Goal: Find specific page/section: Find specific page/section

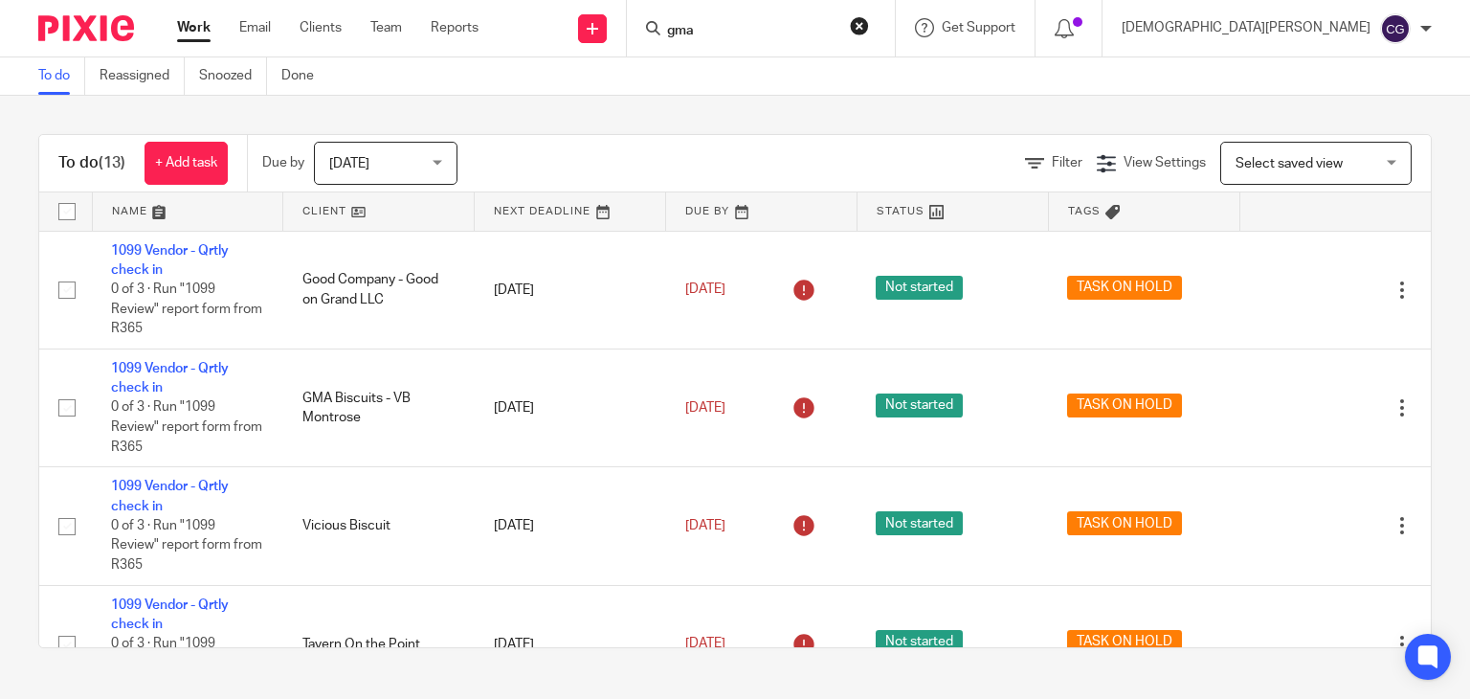
scroll to position [911, 0]
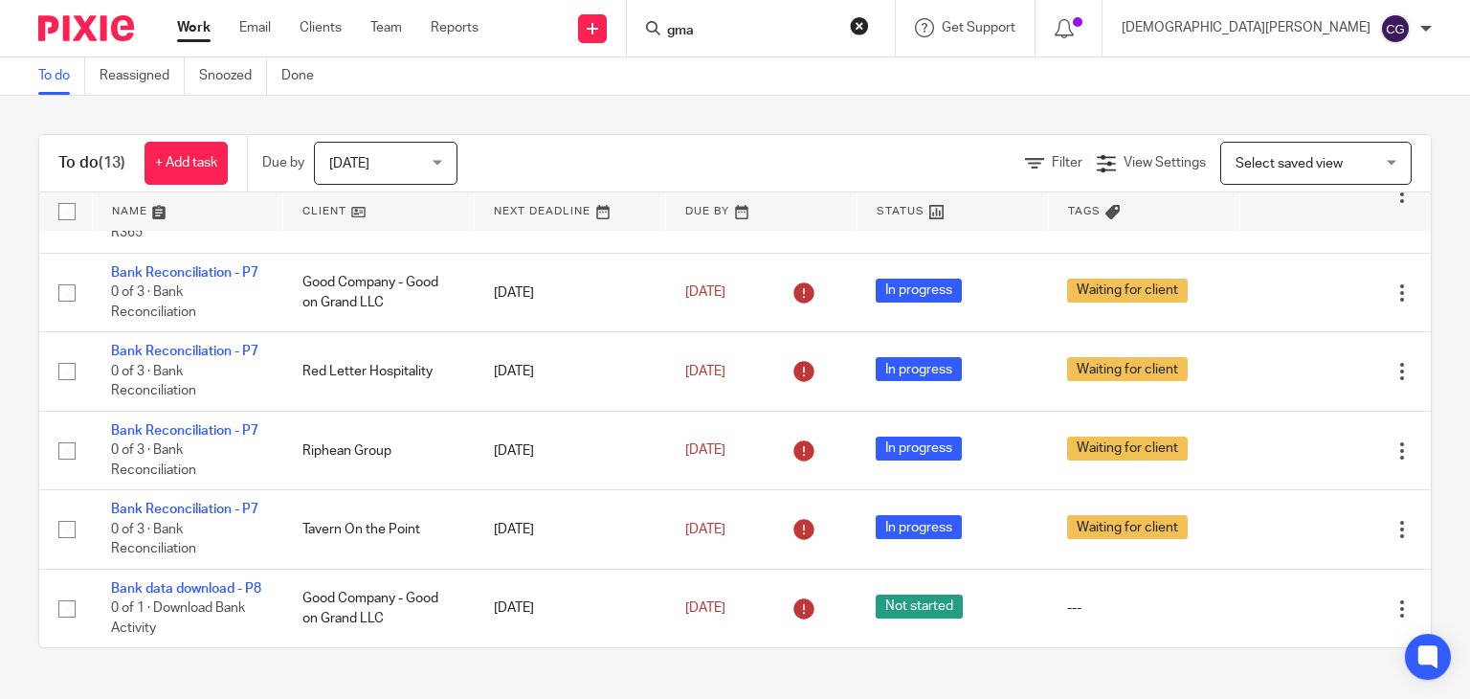
click at [837, 28] on input "gma" at bounding box center [751, 31] width 172 height 17
click at [831, 27] on input "gma" at bounding box center [751, 31] width 172 height 17
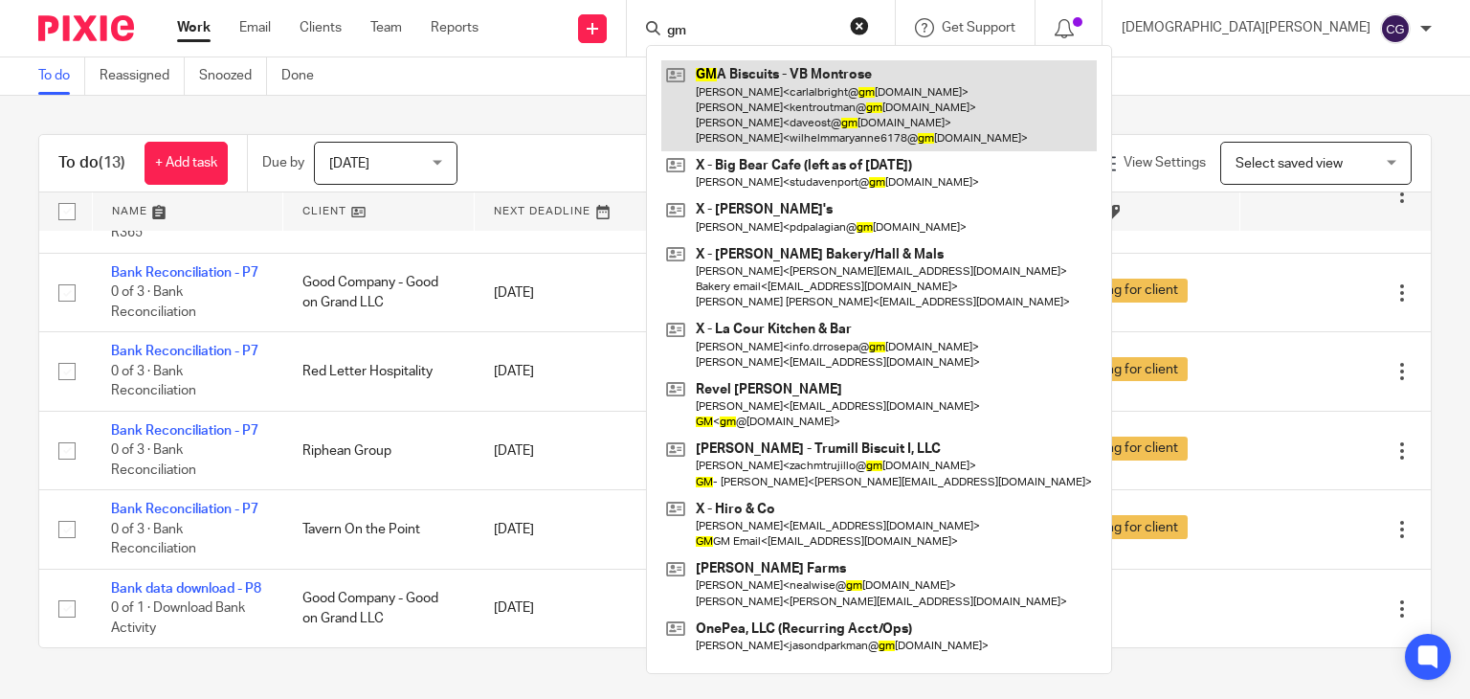
type input "gm"
click at [867, 81] on link at bounding box center [878, 105] width 435 height 91
click at [879, 120] on link at bounding box center [878, 105] width 435 height 91
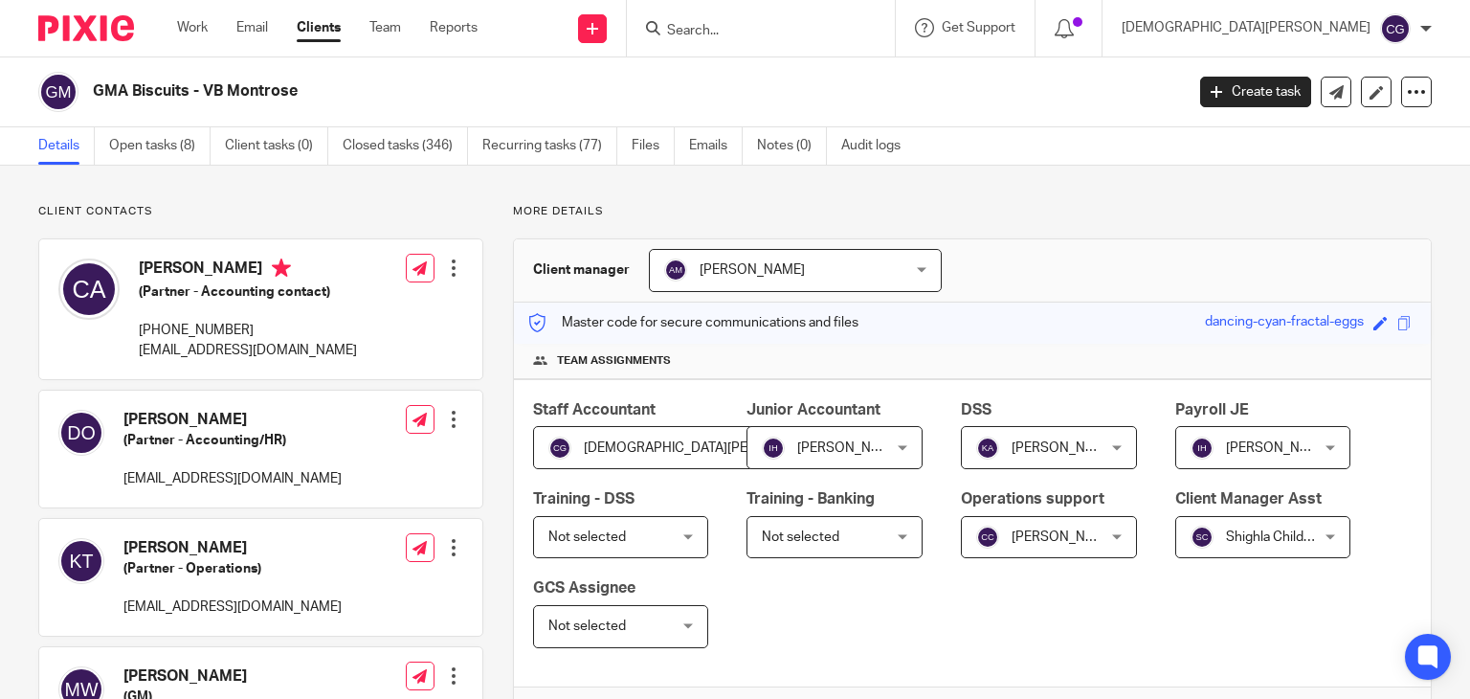
scroll to position [1436, 0]
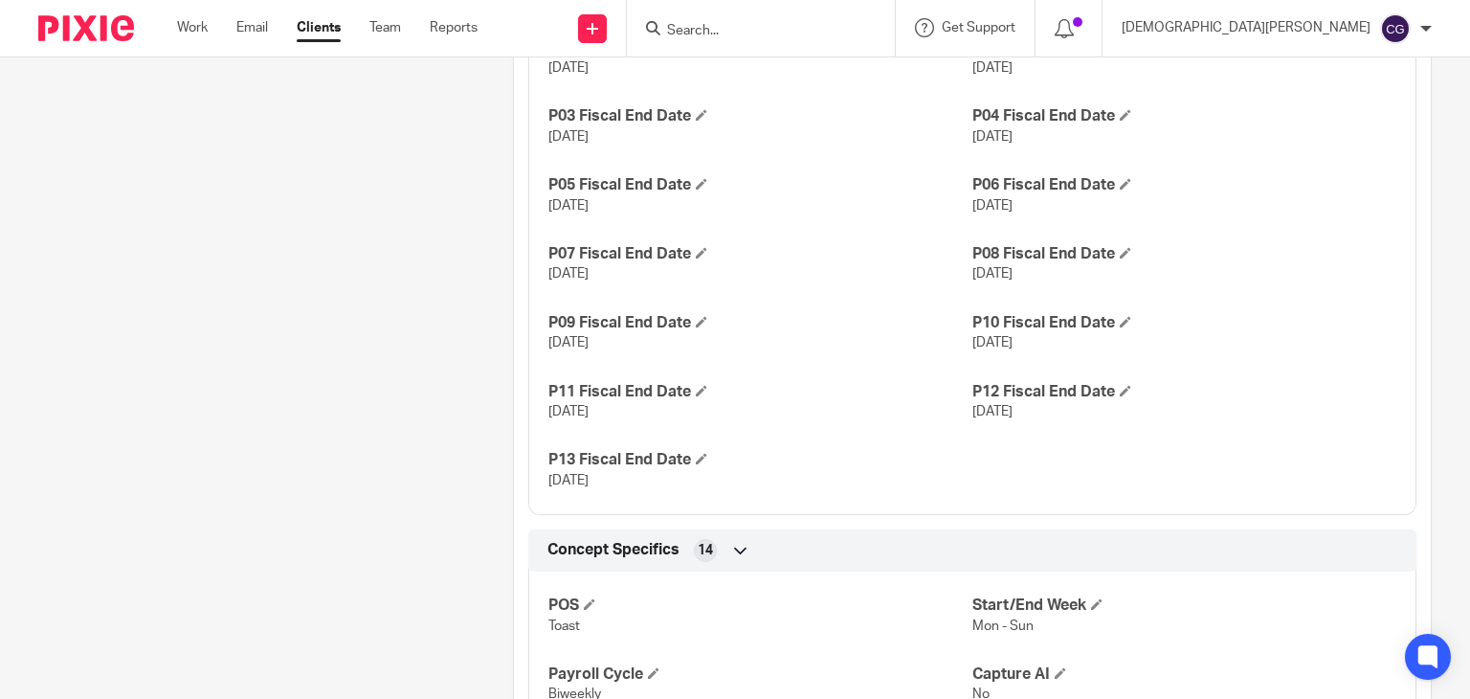
drag, startPoint x: 1045, startPoint y: 272, endPoint x: 965, endPoint y: 284, distance: 81.3
click at [965, 284] on div "Fiscal/Operating Year Fiscal & Ops 13/4 Fiscal Start Date [DATE] P01 Fiscal End…" at bounding box center [972, 223] width 888 height 584
